Goal: Register for event/course

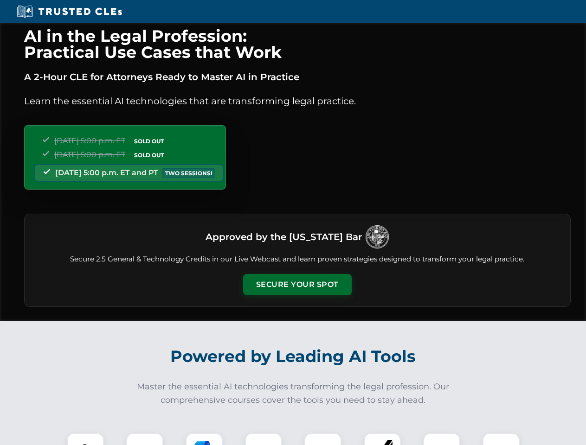
click at [297, 285] on button "Secure Your Spot" at bounding box center [297, 284] width 108 height 21
click at [85, 439] on img at bounding box center [85, 451] width 27 height 27
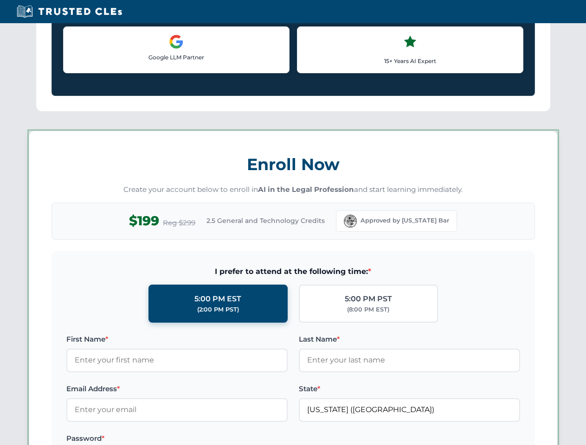
click at [204, 439] on label "Password *" at bounding box center [176, 438] width 221 height 11
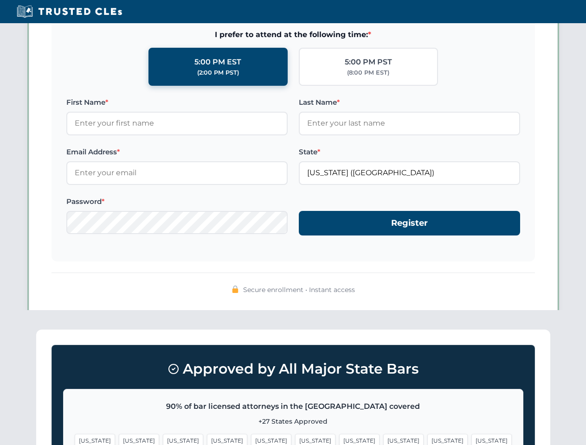
click at [427, 439] on span "[US_STATE]" at bounding box center [447, 440] width 40 height 13
